Goal: Task Accomplishment & Management: Use online tool/utility

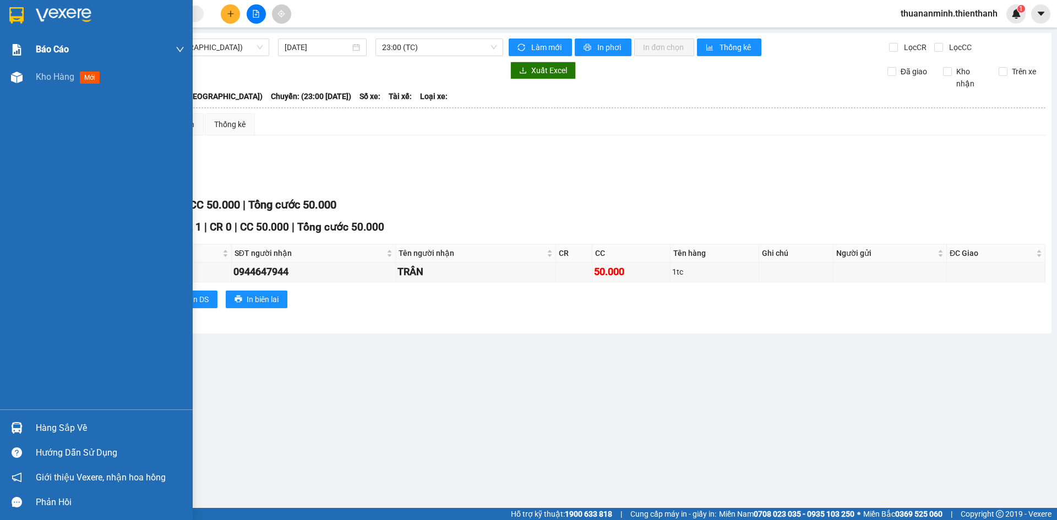
drag, startPoint x: 50, startPoint y: 79, endPoint x: 124, endPoint y: 48, distance: 80.2
click at [50, 79] on span "Kho hàng" at bounding box center [55, 77] width 39 height 10
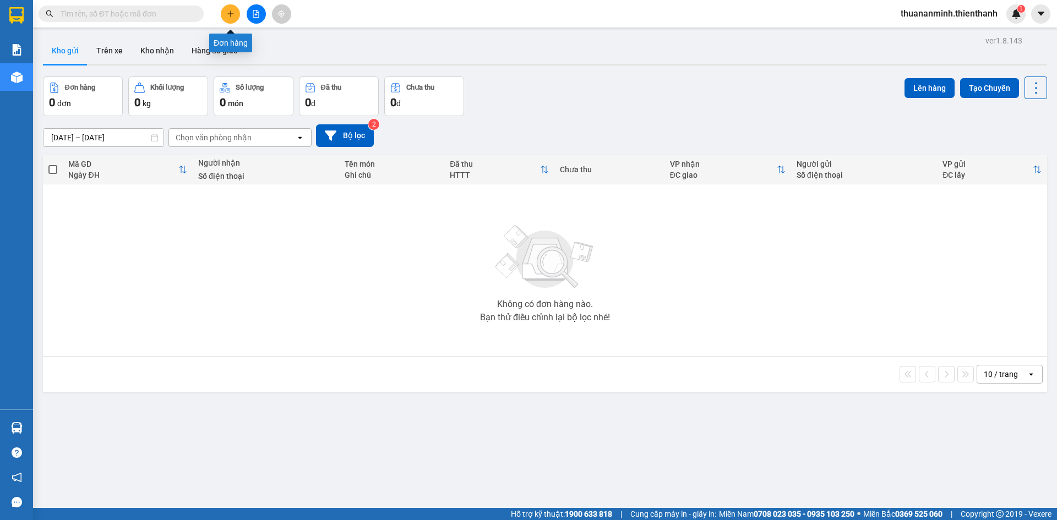
click at [230, 14] on icon "plus" at bounding box center [231, 14] width 8 height 8
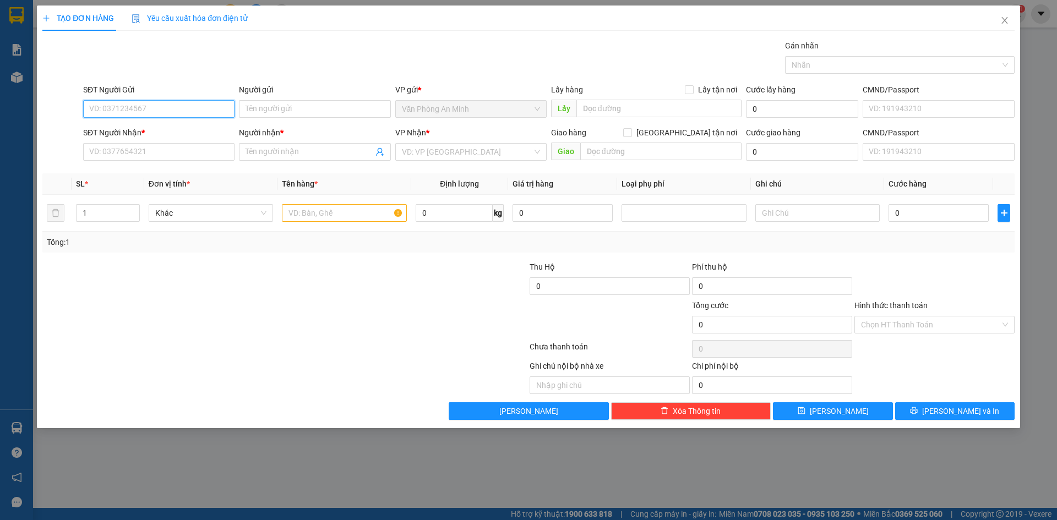
click at [168, 112] on input "SĐT Người Gửi" at bounding box center [158, 109] width 151 height 18
paste input "0367136181"
type input "0367136181"
click at [195, 132] on div "0367136181 - ANH LỆNH" at bounding box center [159, 131] width 138 height 12
type input "ANH LỆNH"
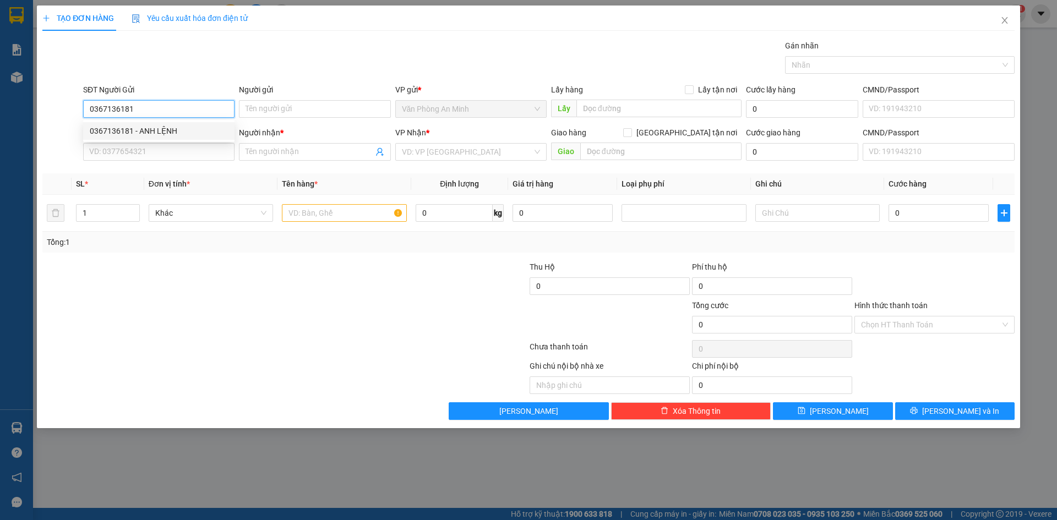
type input "0919072806"
type input "[PERSON_NAME]"
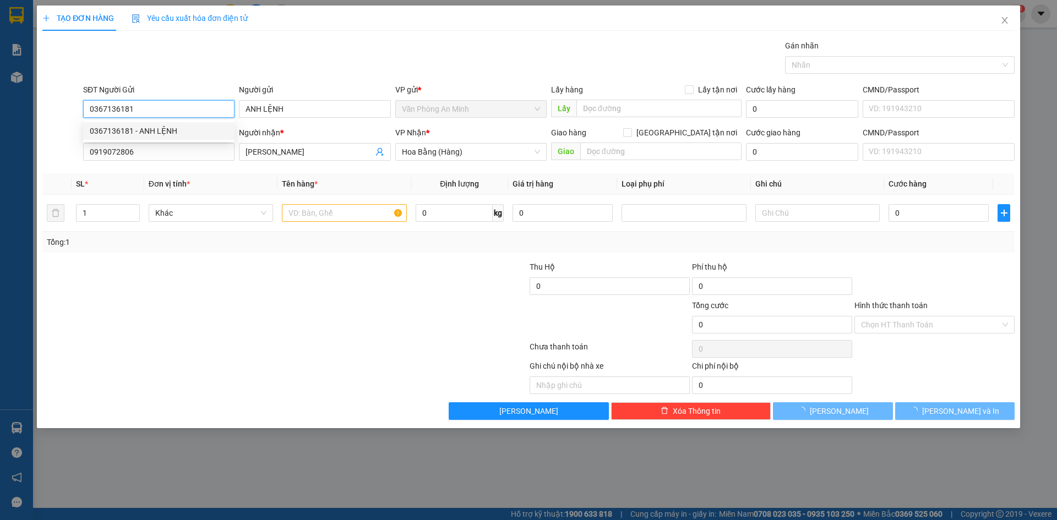
type input "50.000"
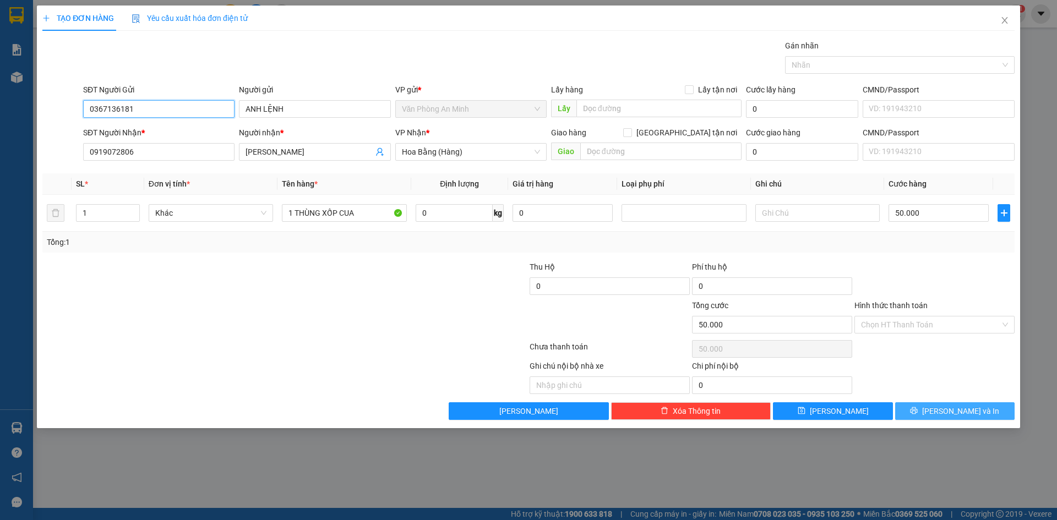
type input "0367136181"
click at [917, 412] on icon "printer" at bounding box center [914, 411] width 8 height 8
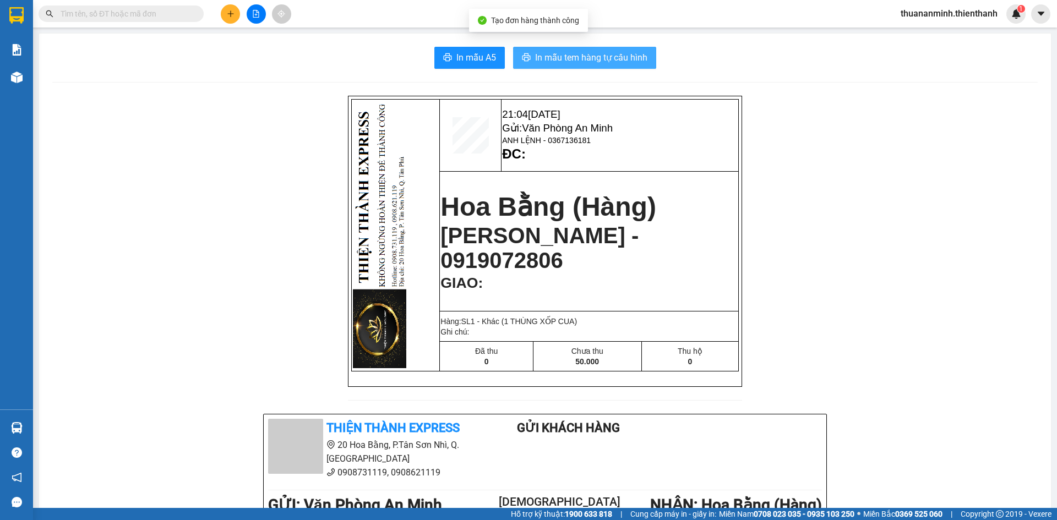
click at [580, 56] on span "In mẫu tem hàng tự cấu hình" at bounding box center [591, 58] width 112 height 14
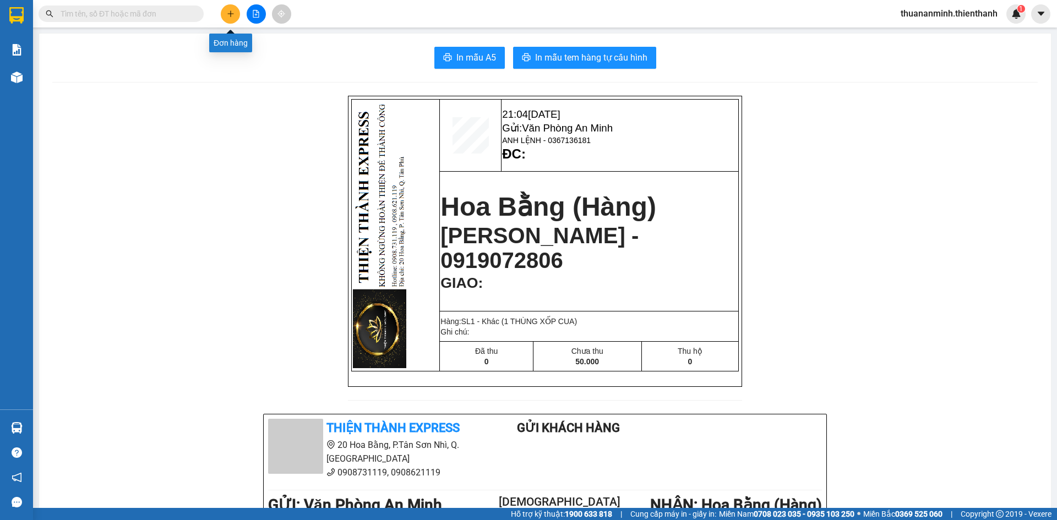
click at [227, 13] on icon "plus" at bounding box center [231, 14] width 8 height 8
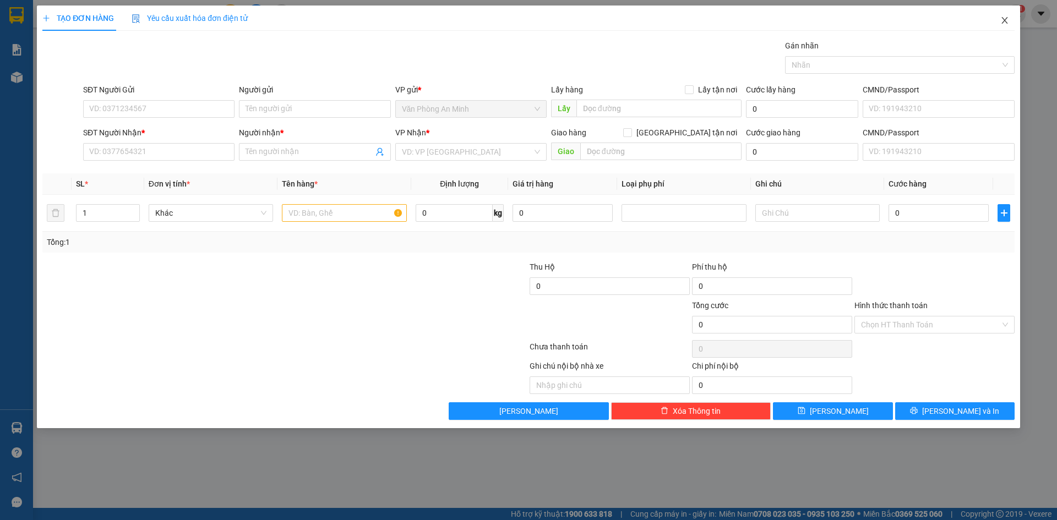
drag, startPoint x: 1004, startPoint y: 22, endPoint x: 909, endPoint y: 32, distance: 95.8
click at [1002, 22] on icon "close" at bounding box center [1004, 20] width 9 height 9
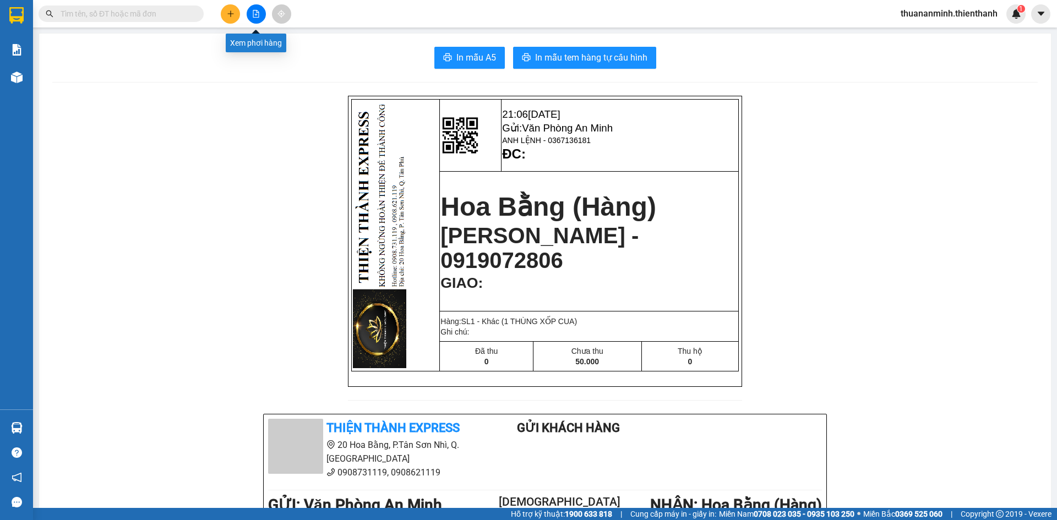
click at [250, 16] on button at bounding box center [256, 13] width 19 height 19
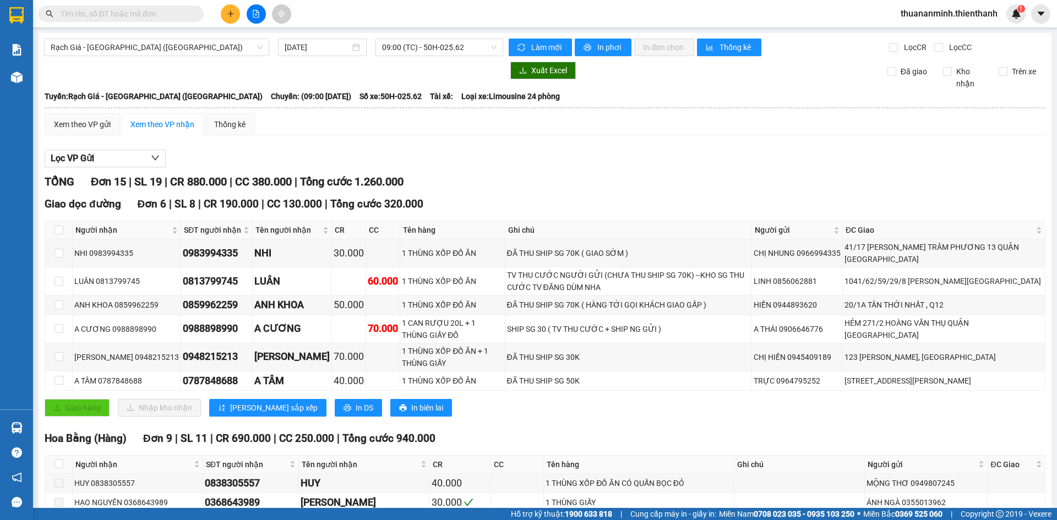
click at [91, 11] on input "text" at bounding box center [126, 14] width 130 height 12
paste input "0825376536"
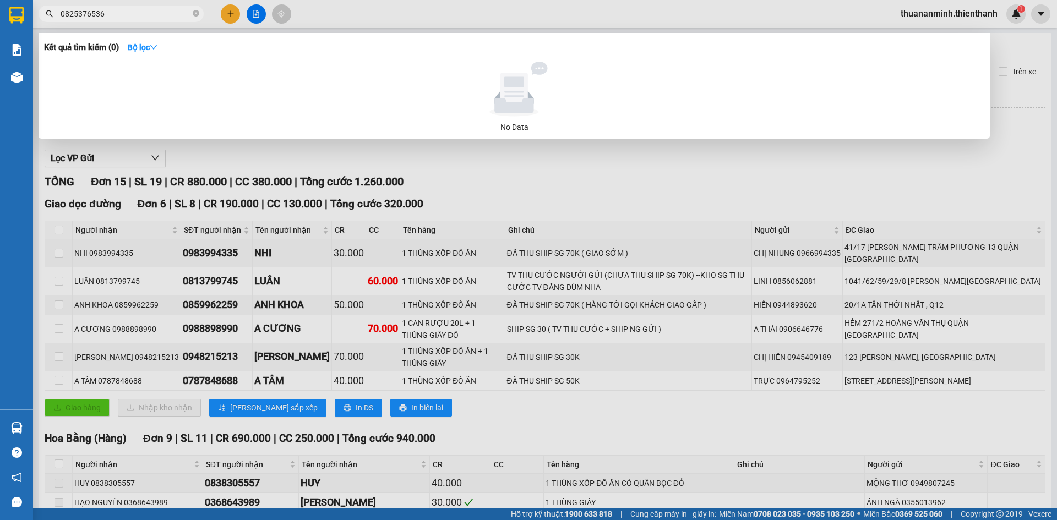
type input "0825376536"
click at [346, 14] on div at bounding box center [528, 260] width 1057 height 520
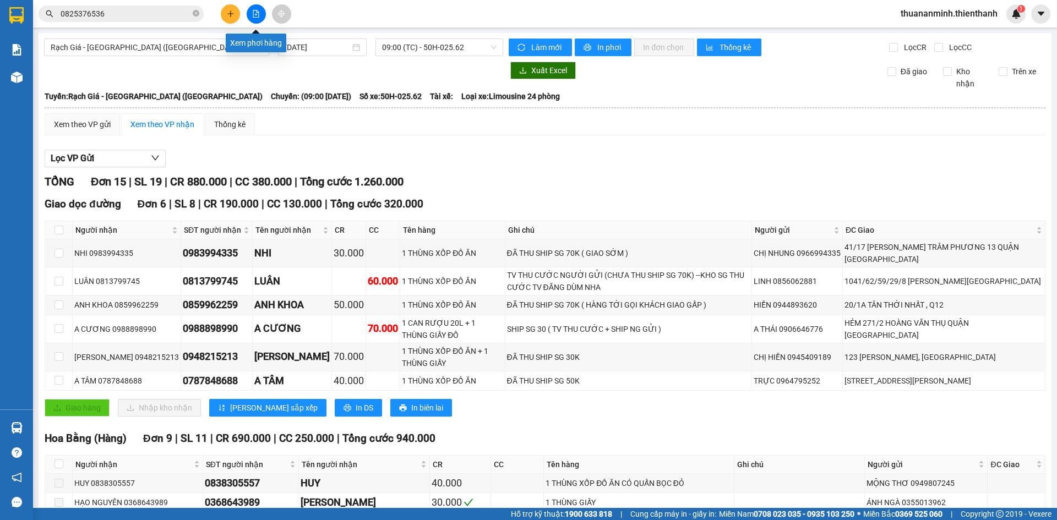
click at [253, 13] on icon "file-add" at bounding box center [256, 14] width 8 height 8
click at [260, 15] on button at bounding box center [256, 13] width 19 height 19
click at [253, 12] on icon "file-add" at bounding box center [256, 14] width 8 height 8
click at [431, 47] on span "09:00 (TC) - 50H-025.62" at bounding box center [439, 47] width 114 height 17
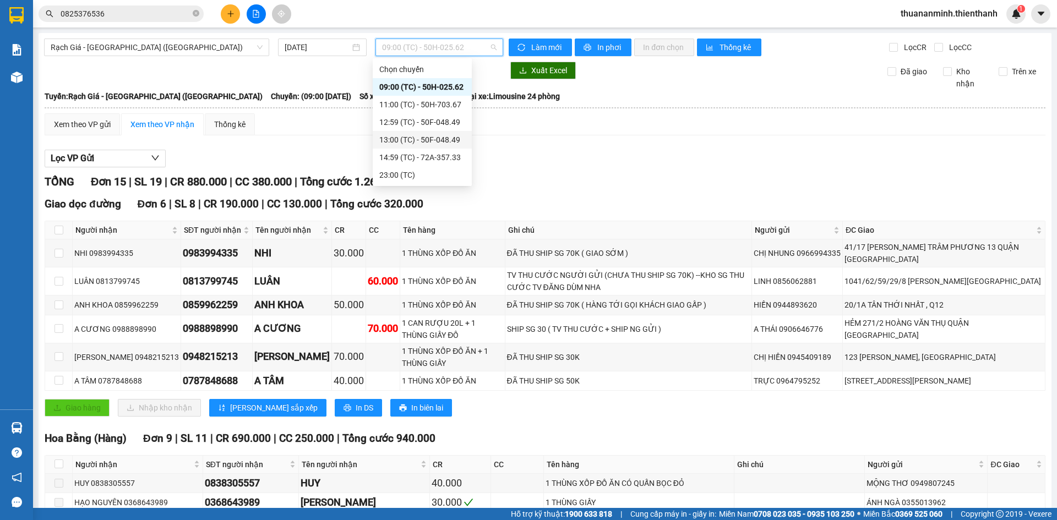
click at [433, 138] on div "13:00 (TC) - 50F-048.49" at bounding box center [422, 140] width 86 height 12
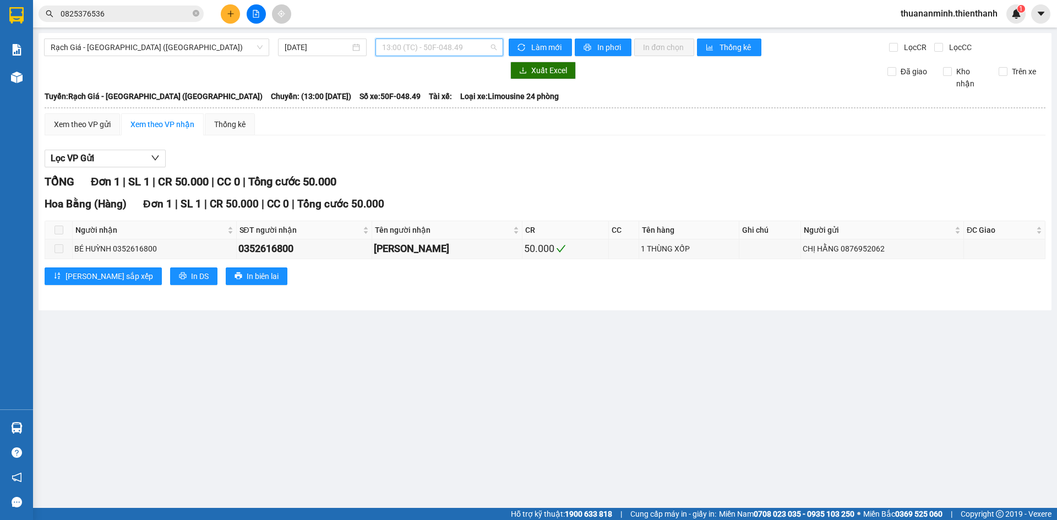
click at [455, 51] on span "13:00 (TC) - 50F-048.49" at bounding box center [439, 47] width 114 height 17
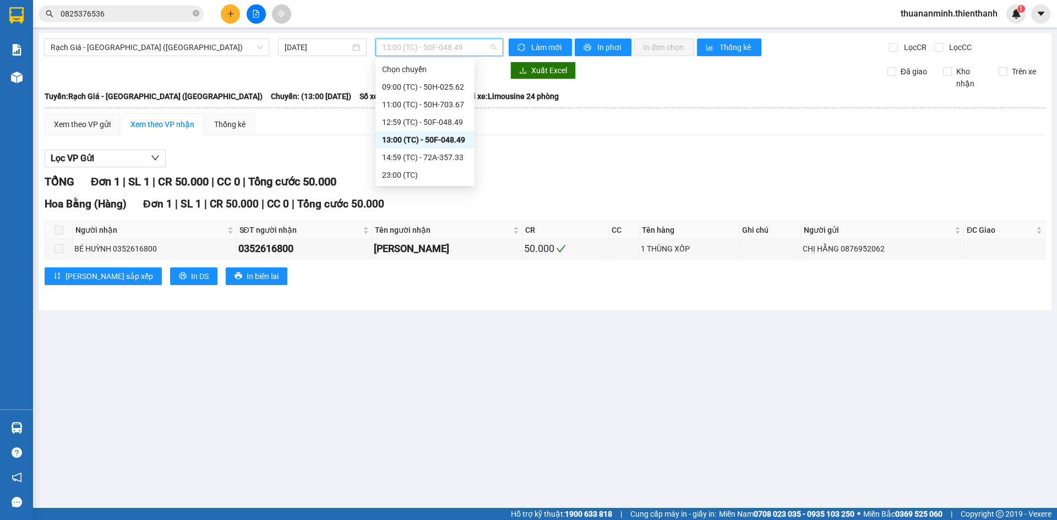
click at [602, 174] on div "TỔNG Đơn 1 | SL 1 | CR 50.000 | CC 0 | Tổng cước 50.000" at bounding box center [545, 181] width 1001 height 17
